Goal: Navigation & Orientation: Find specific page/section

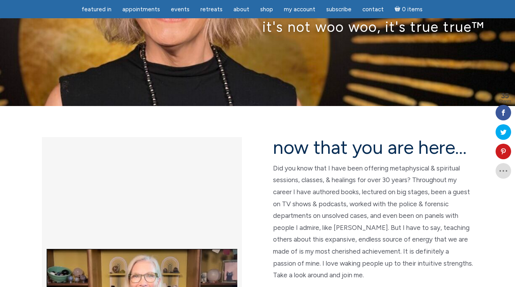
scroll to position [160, 0]
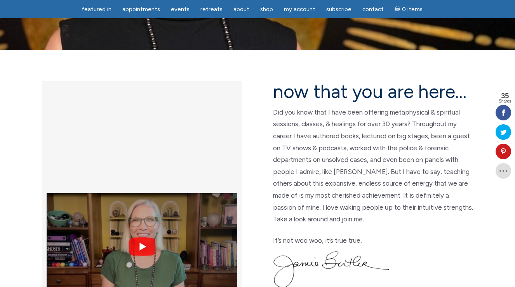
click at [141, 175] on img at bounding box center [142, 246] width 191 height 143
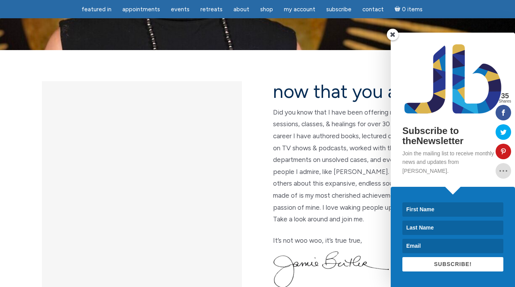
click at [392, 40] on span at bounding box center [393, 35] width 12 height 12
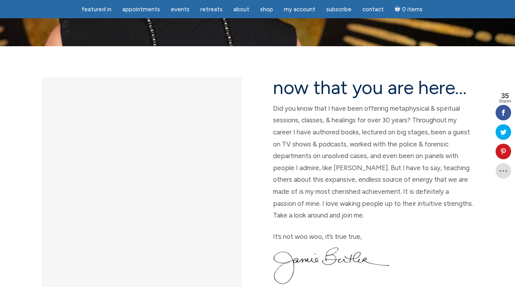
scroll to position [157, 0]
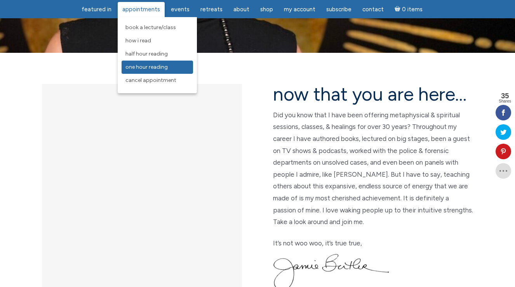
click at [142, 68] on span "One Hour Reading" at bounding box center [146, 67] width 42 height 7
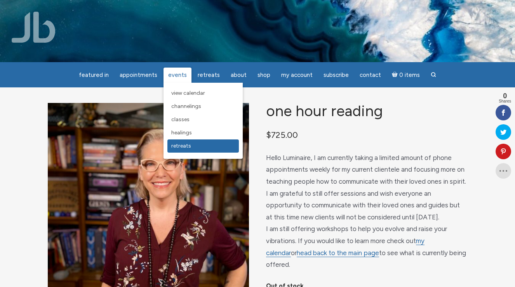
click at [187, 147] on span "Retreats" at bounding box center [181, 145] width 20 height 7
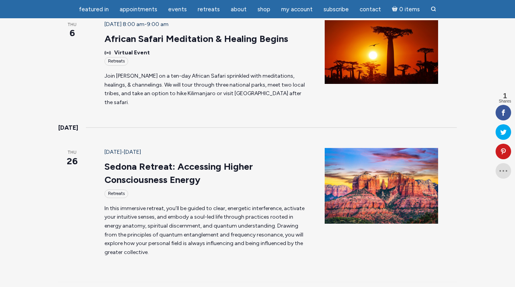
scroll to position [293, 0]
